Goal: Information Seeking & Learning: Learn about a topic

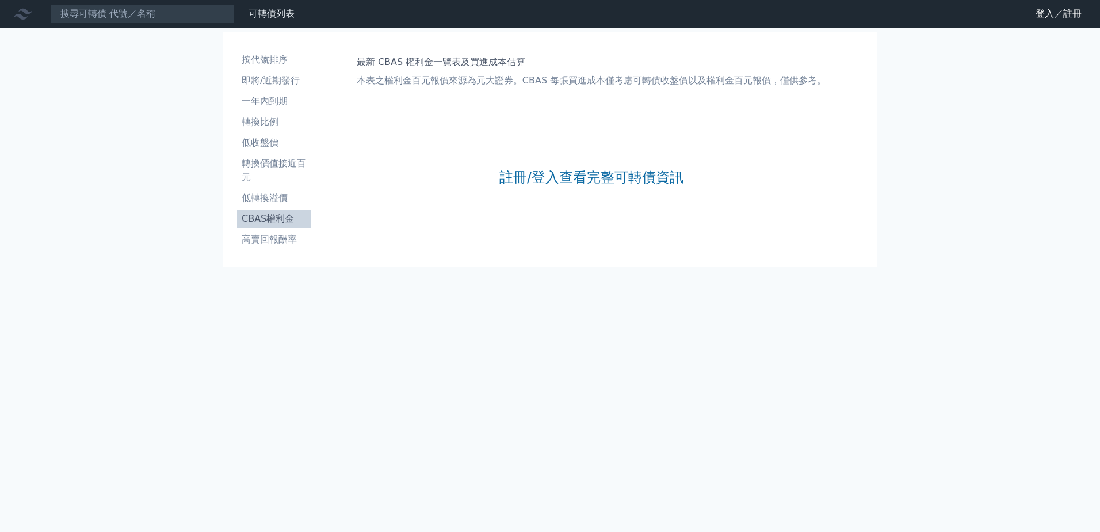
click at [276, 219] on li "CBAS權利金" at bounding box center [274, 219] width 74 height 14
click at [284, 193] on li "低轉換溢價" at bounding box center [274, 198] width 74 height 14
click at [276, 216] on li "CBAS權利金" at bounding box center [274, 219] width 74 height 14
click at [561, 171] on link "註冊/登入查看完整可轉債資訊" at bounding box center [591, 177] width 184 height 18
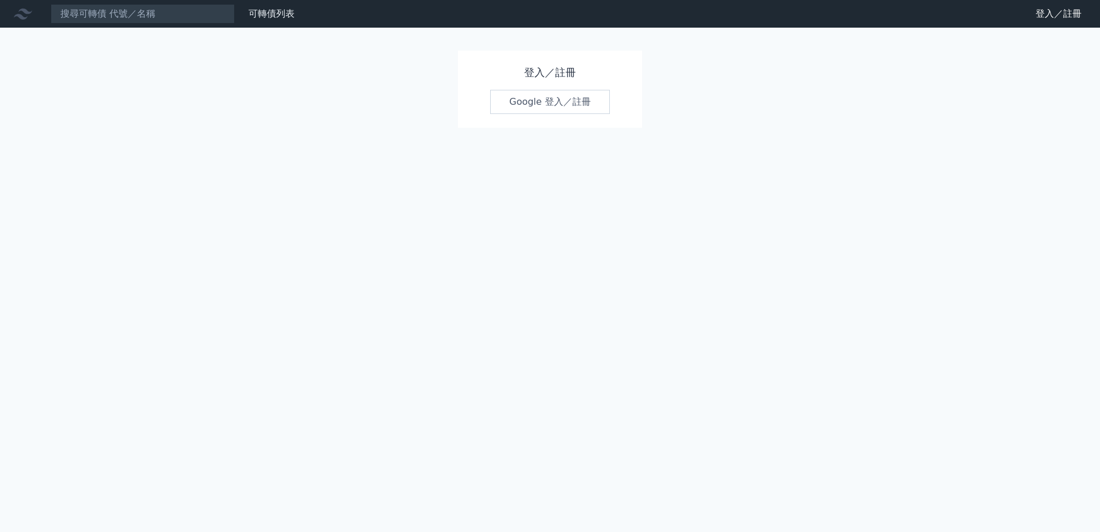
click at [540, 107] on link "Google 登入／註冊" at bounding box center [550, 102] width 120 height 24
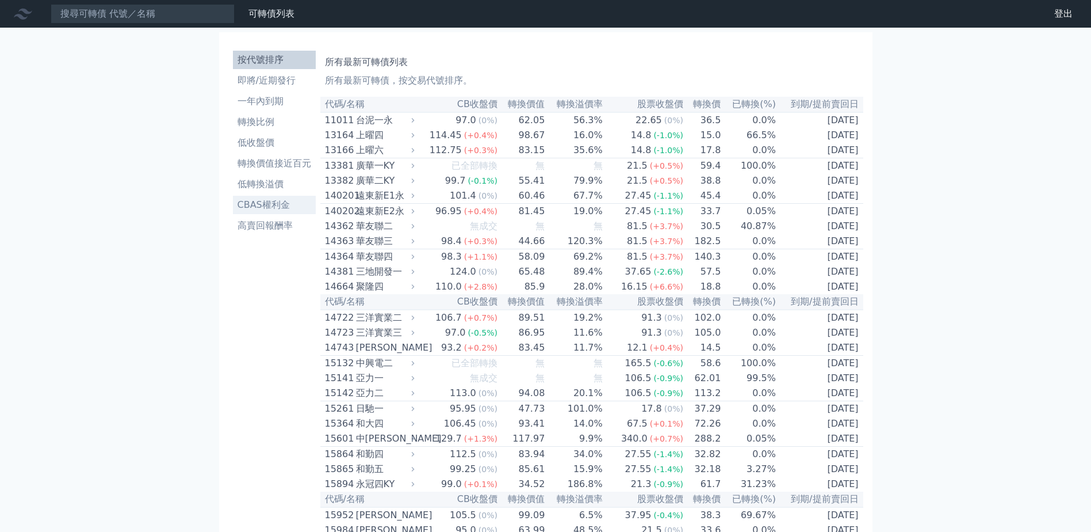
click at [264, 202] on li "CBAS權利金" at bounding box center [274, 205] width 83 height 14
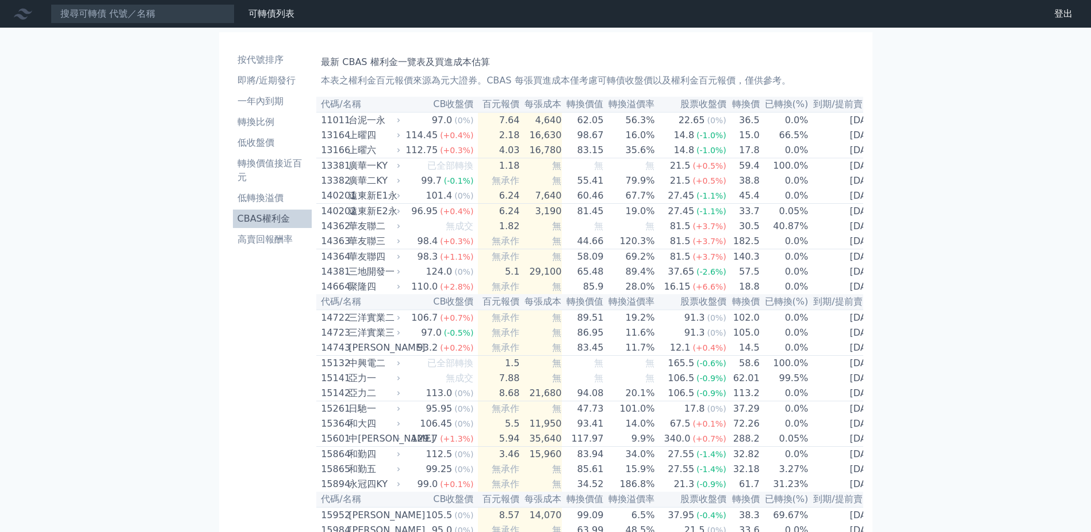
click at [279, 212] on link "CBAS權利金" at bounding box center [272, 218] width 79 height 18
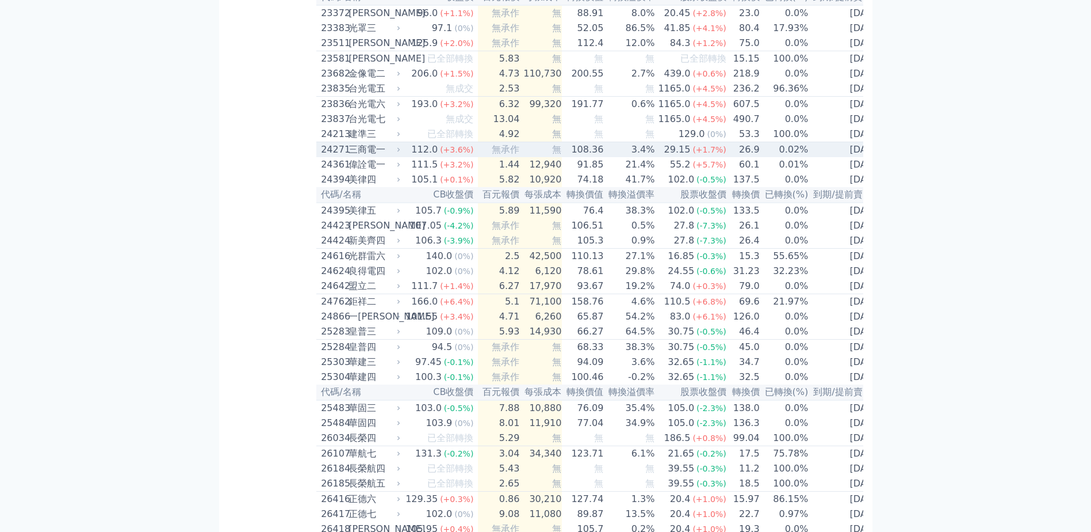
scroll to position [876, 0]
